Goal: Task Accomplishment & Management: Manage account settings

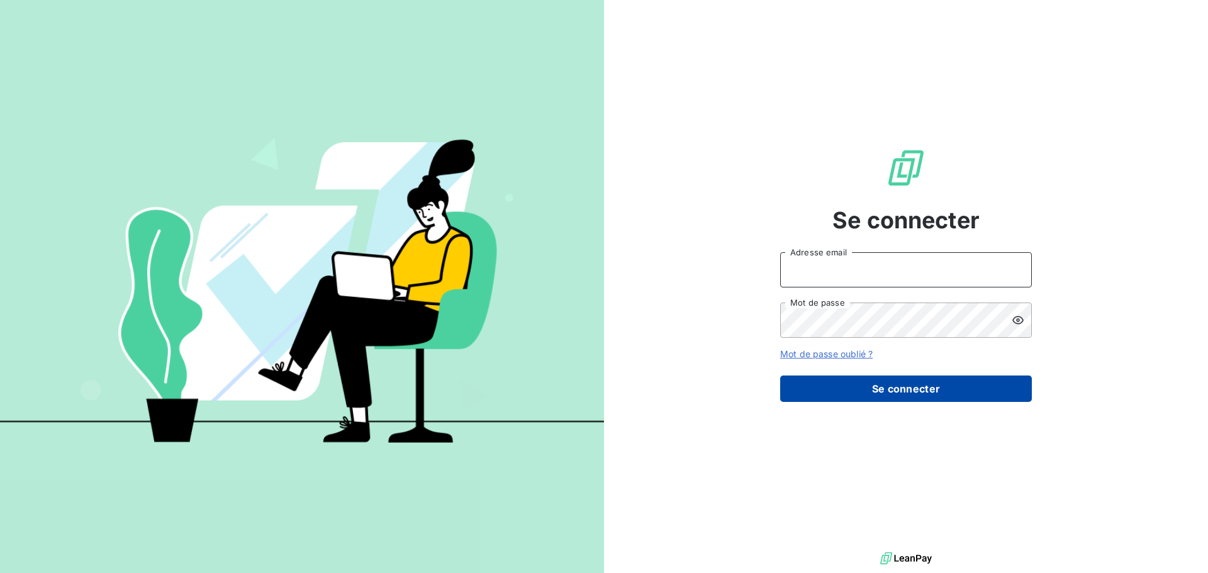
type input "[EMAIL_ADDRESS][DOMAIN_NAME]"
click at [870, 385] on button "Se connecter" at bounding box center [906, 389] width 252 height 26
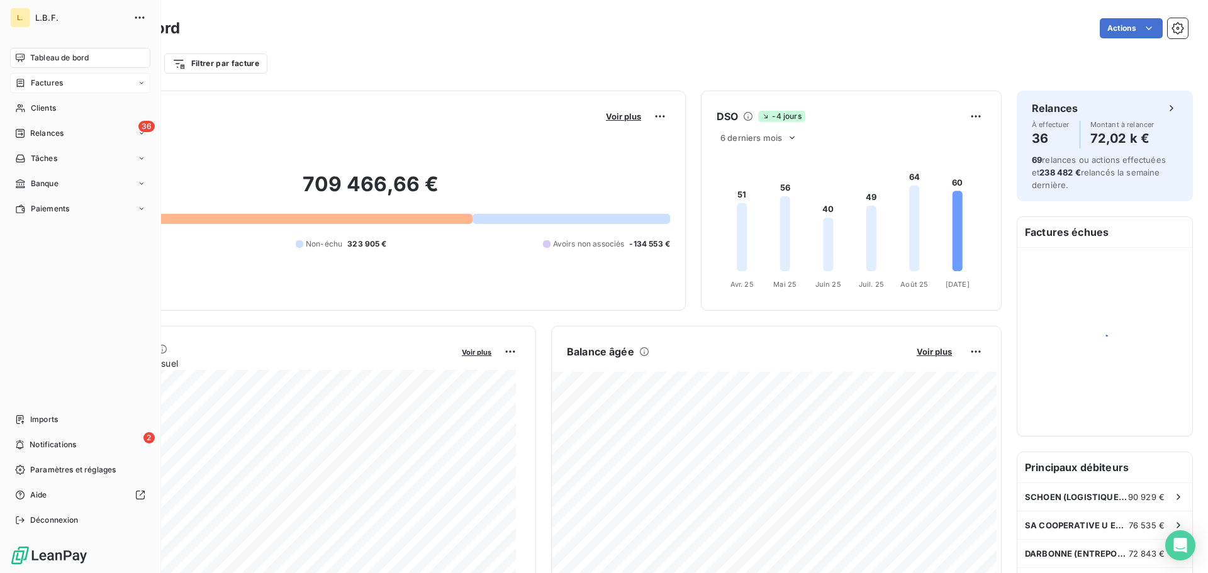
click at [28, 81] on div "Factures" at bounding box center [39, 82] width 48 height 11
click at [99, 109] on div "Factures" at bounding box center [87, 108] width 125 height 20
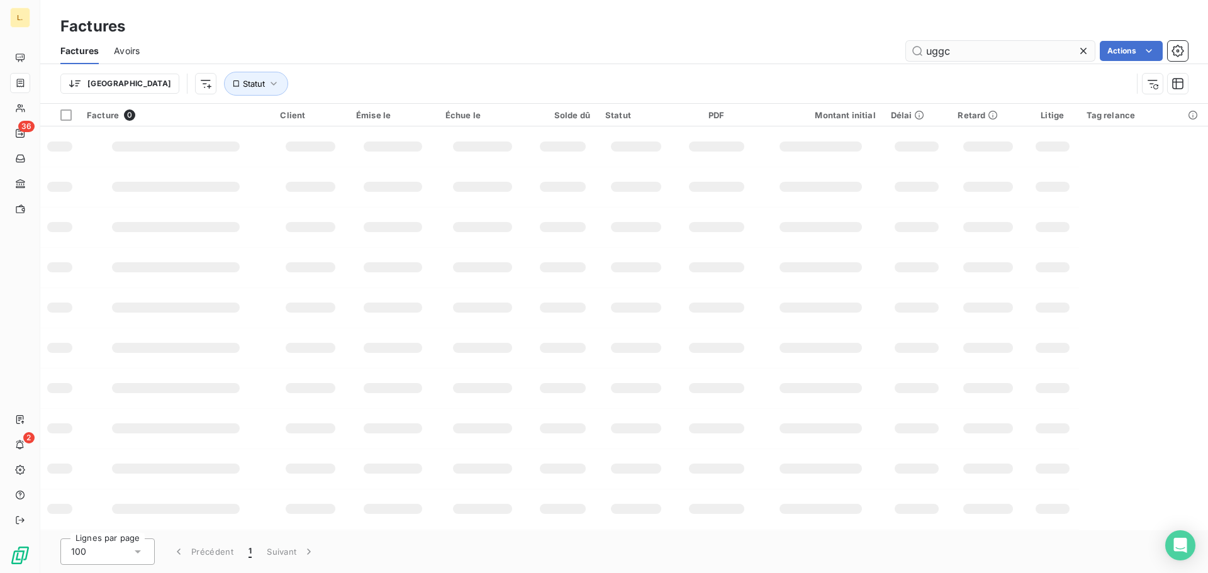
drag, startPoint x: 947, startPoint y: 49, endPoint x: 921, endPoint y: 49, distance: 25.8
click at [921, 49] on input "uggc" at bounding box center [1000, 51] width 189 height 20
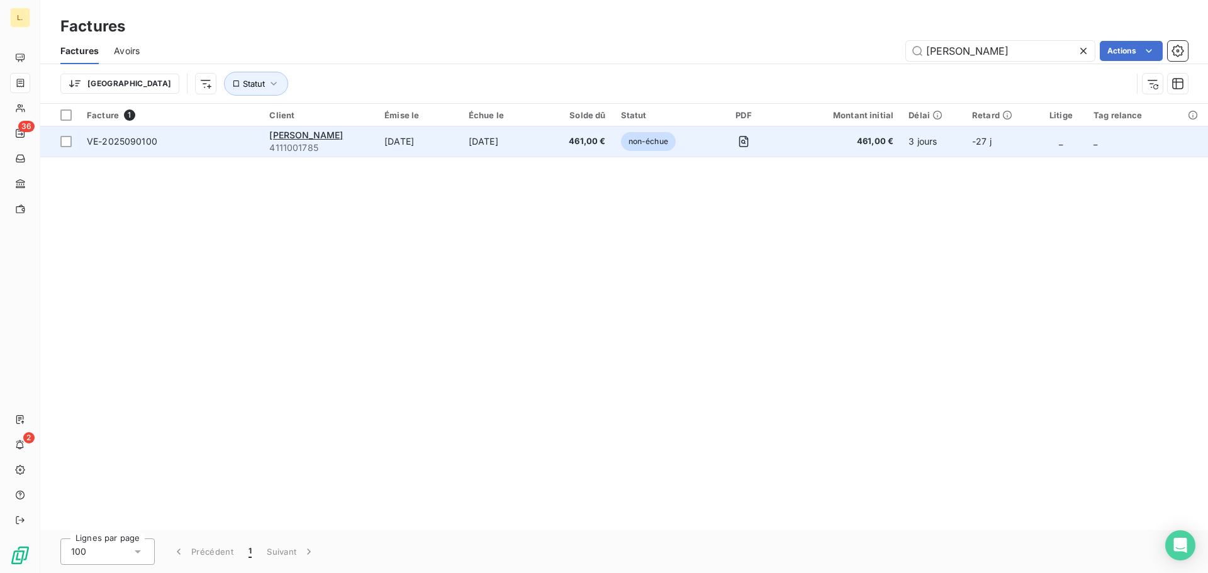
type input "[PERSON_NAME]"
click at [538, 135] on td "[DATE]" at bounding box center [503, 142] width 85 height 30
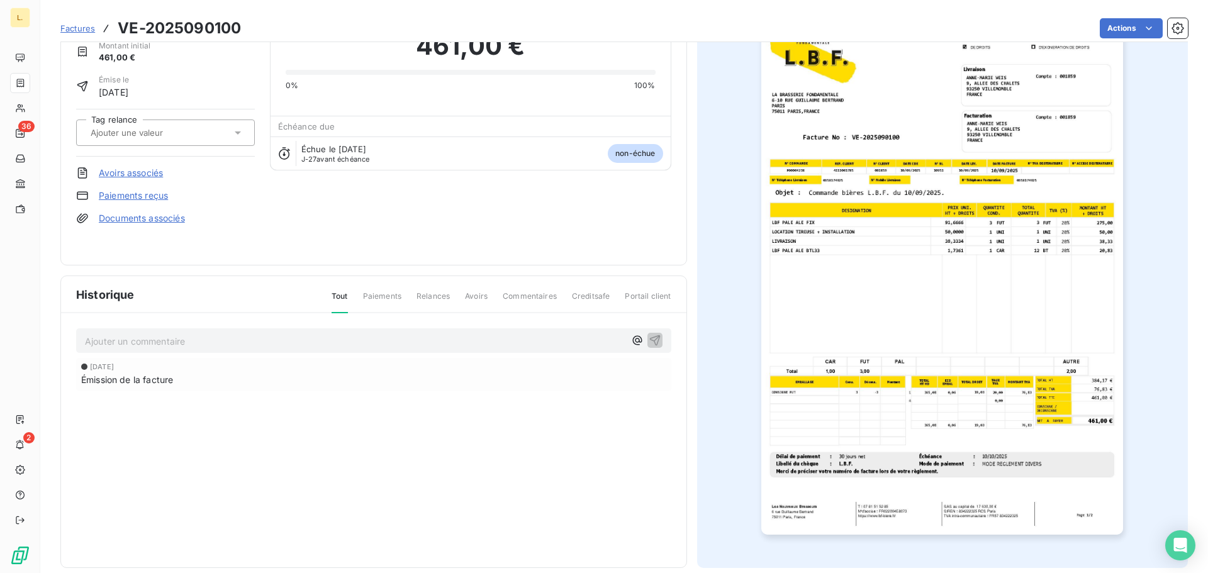
scroll to position [64, 0]
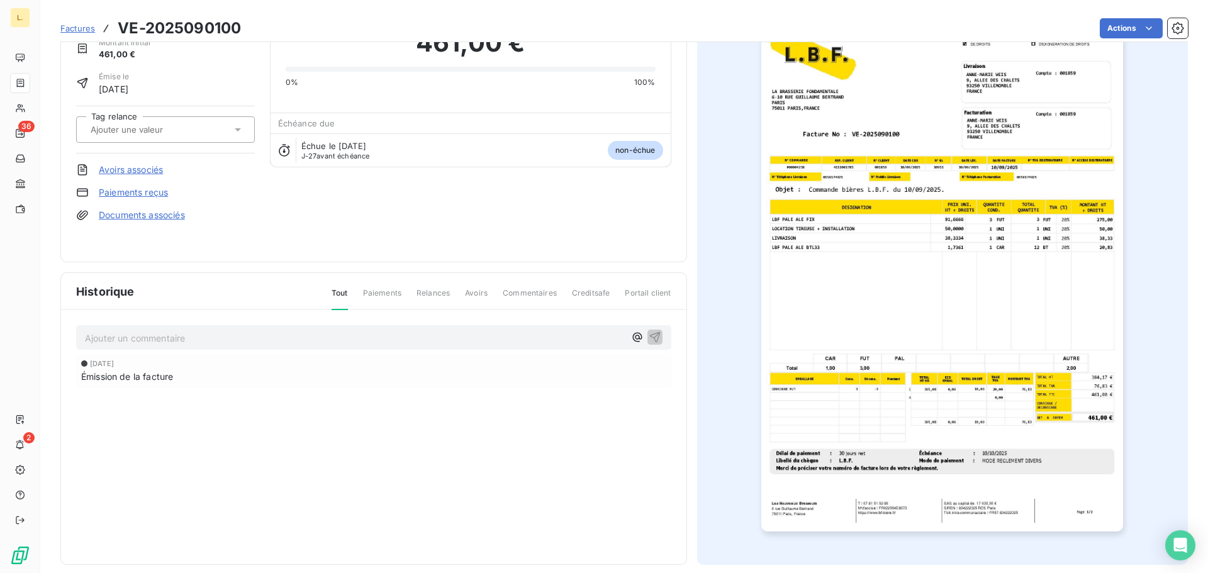
click at [134, 194] on link "Paiements reçus" at bounding box center [133, 192] width 69 height 13
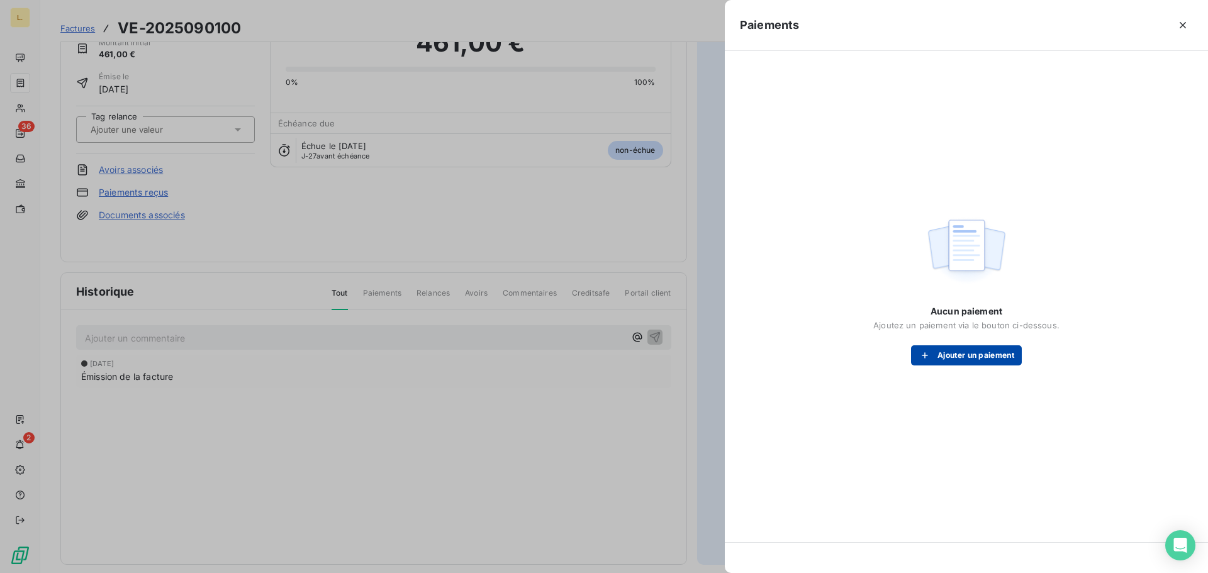
click at [957, 364] on button "Ajouter un paiement" at bounding box center [966, 356] width 111 height 20
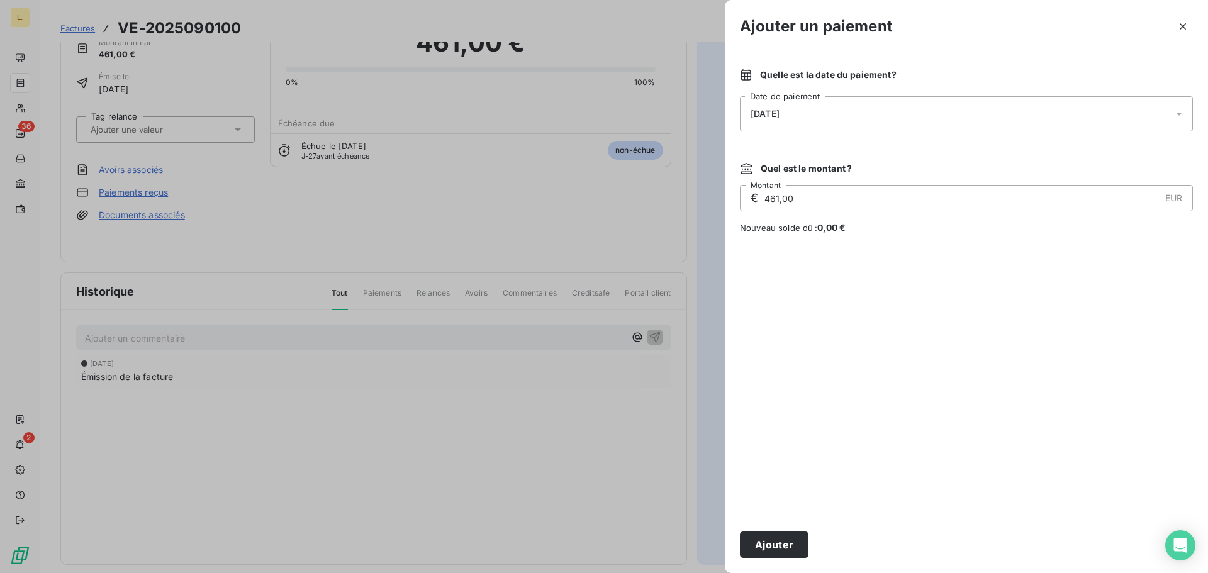
click at [823, 128] on div "[DATE]" at bounding box center [966, 113] width 453 height 35
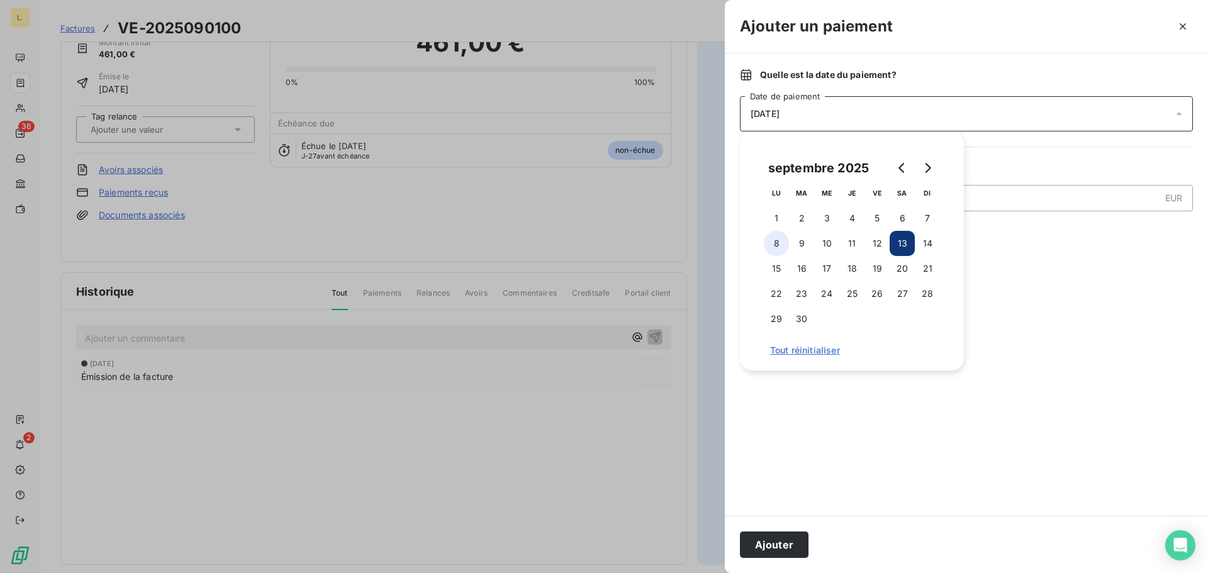
click at [785, 244] on button "8" at bounding box center [776, 243] width 25 height 25
click at [779, 544] on button "Ajouter" at bounding box center [774, 545] width 69 height 26
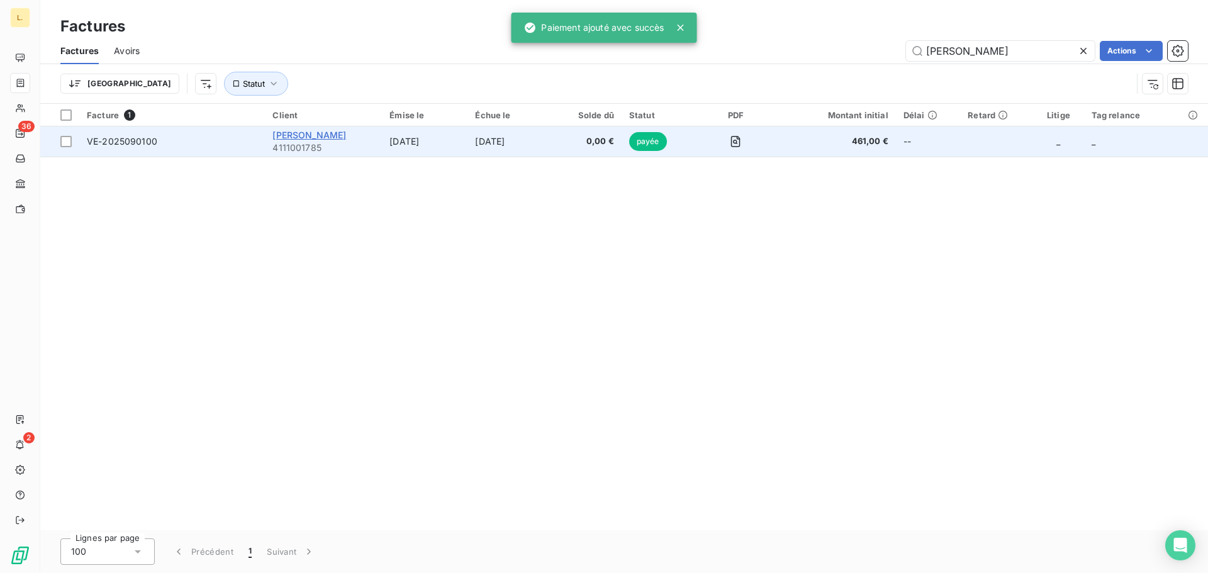
click at [342, 138] on span "[PERSON_NAME]" at bounding box center [310, 135] width 74 height 11
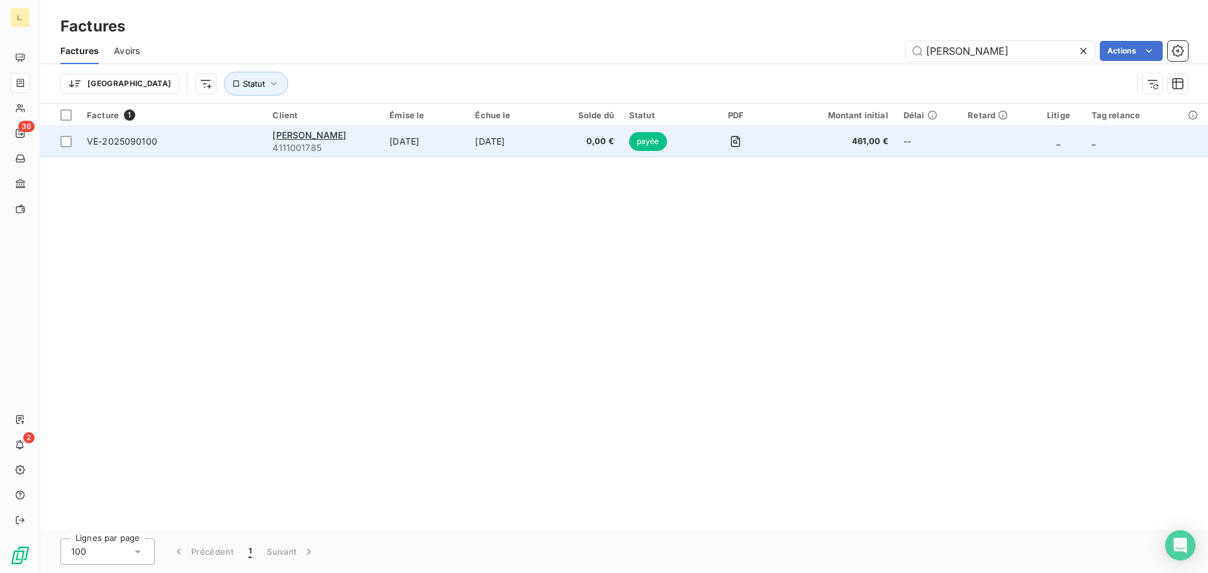
click at [121, 145] on span "VE-2025090100" at bounding box center [122, 141] width 70 height 11
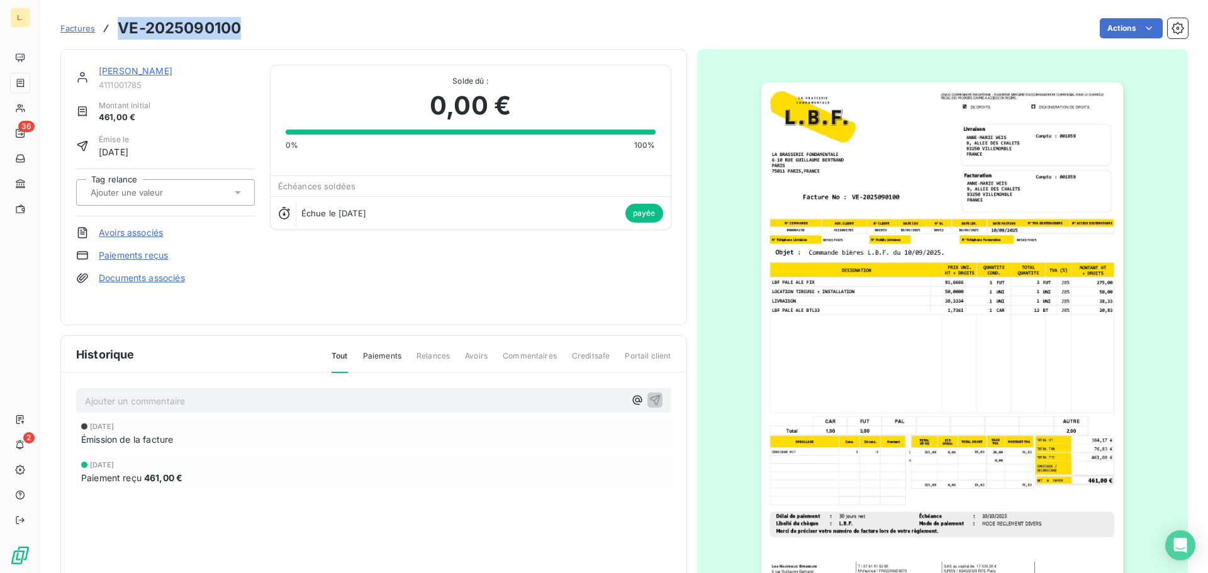
drag, startPoint x: 237, startPoint y: 26, endPoint x: 122, endPoint y: 31, distance: 114.7
click at [122, 31] on div "Factures VE-2025090100 Actions" at bounding box center [624, 28] width 1128 height 26
copy h3 "VE-2025090100"
